Goal: Learn about a topic

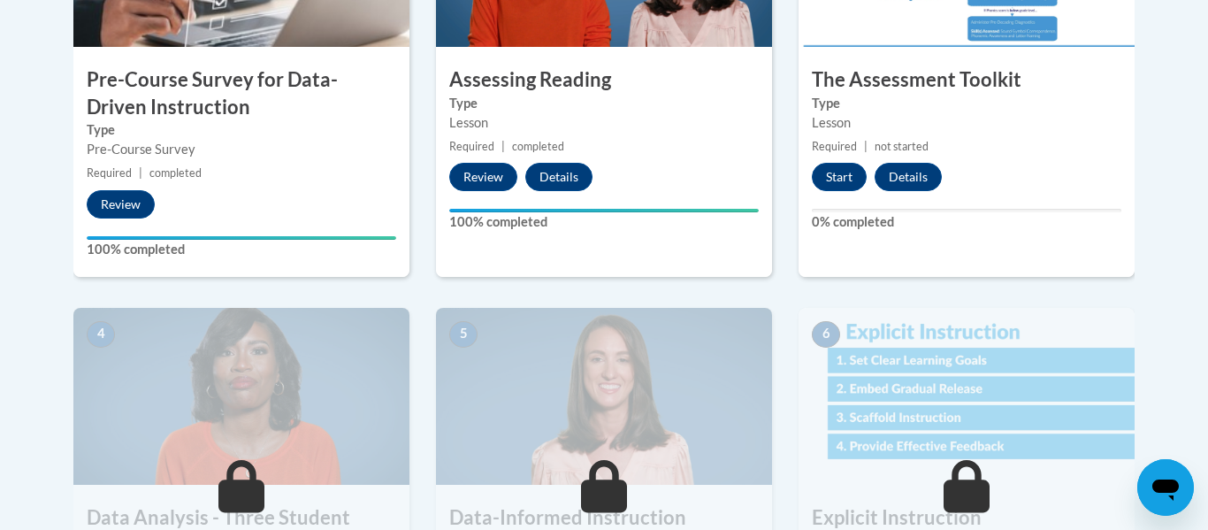
scroll to position [728, 0]
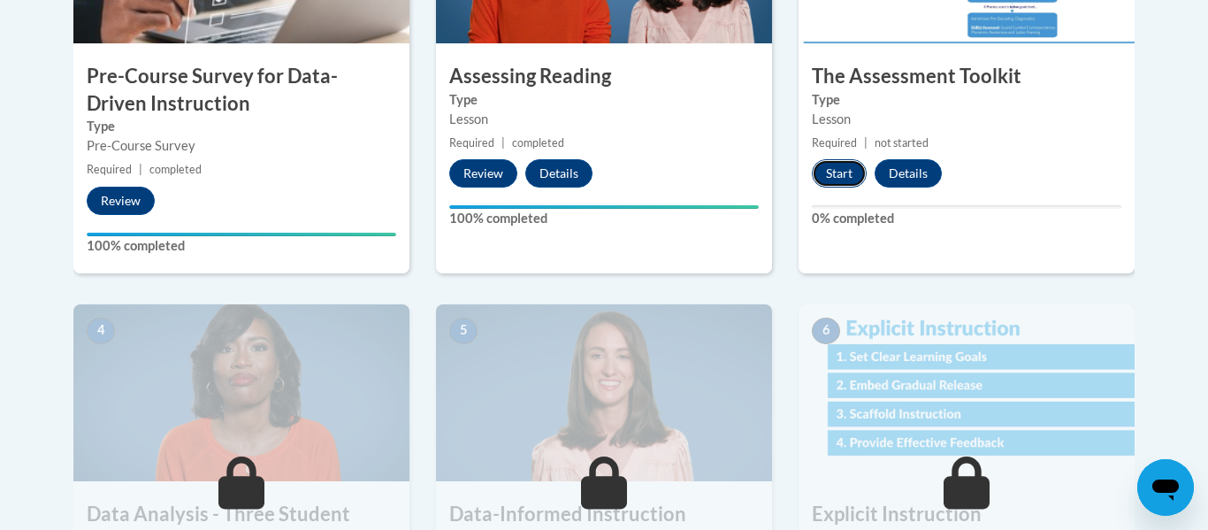
click at [838, 174] on button "Start" at bounding box center [839, 173] width 55 height 28
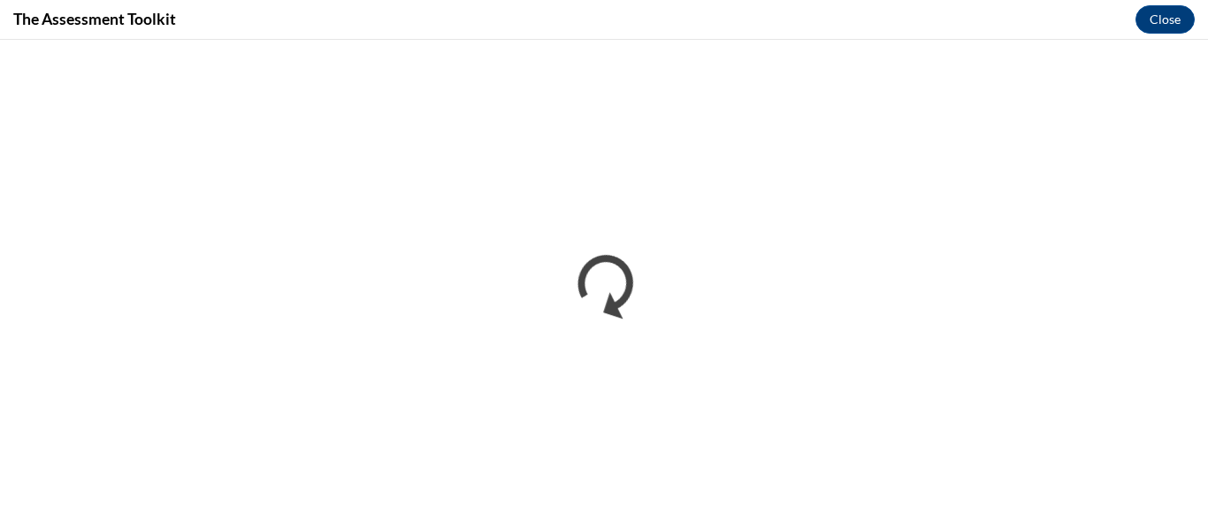
scroll to position [0, 0]
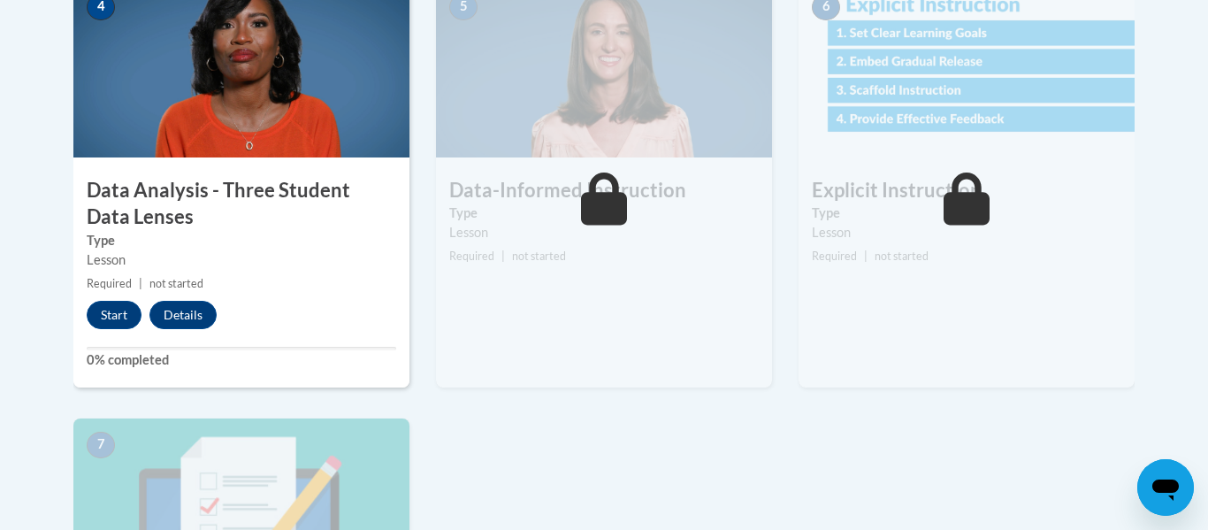
scroll to position [1056, 0]
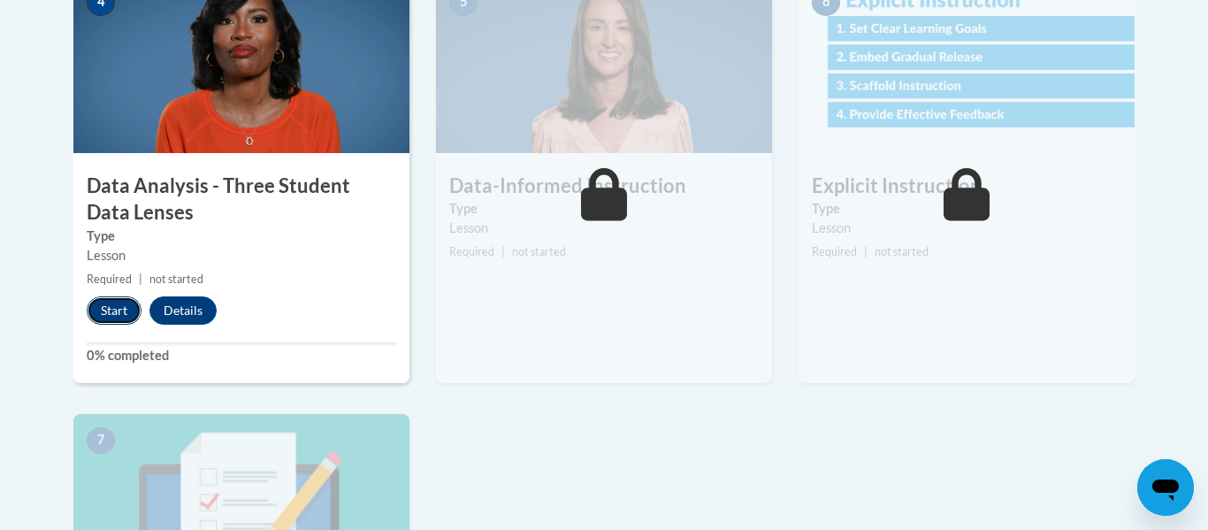
click at [110, 319] on button "Start" at bounding box center [114, 310] width 55 height 28
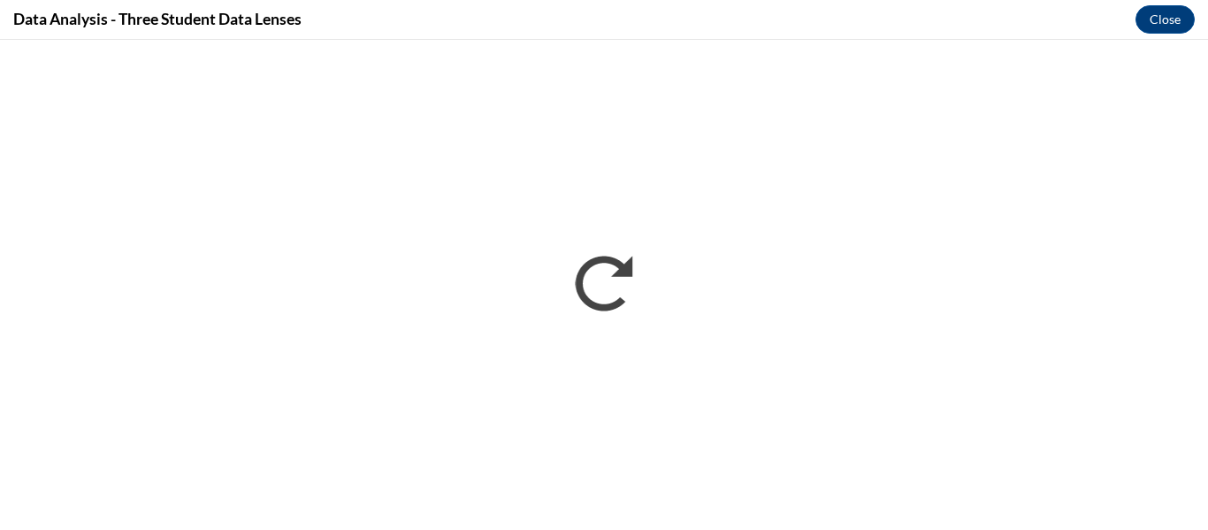
scroll to position [0, 0]
